Goal: Task Accomplishment & Management: Manage account settings

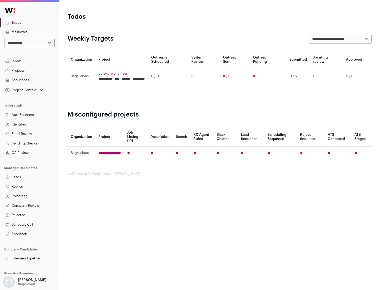
click at [29, 70] on link "Projects" at bounding box center [29, 70] width 59 height 9
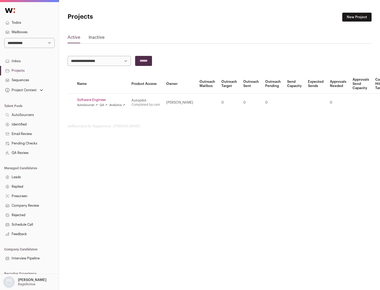
click at [103, 100] on link "Software Engineer" at bounding box center [101, 100] width 48 height 4
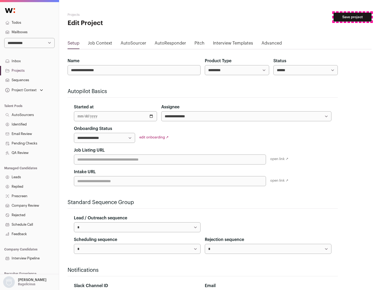
click at [352, 17] on button "Save project" at bounding box center [352, 17] width 38 height 9
